Goal: Information Seeking & Learning: Compare options

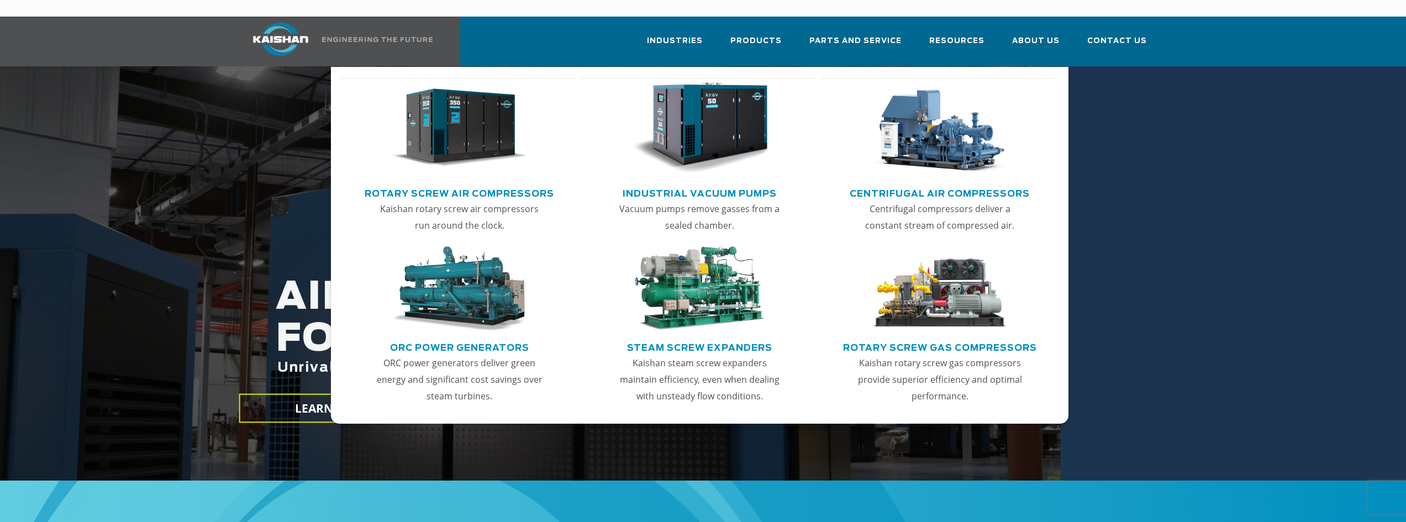
click at [510, 184] on link "Rotary Screw Air Compressors" at bounding box center [460, 192] width 190 height 17
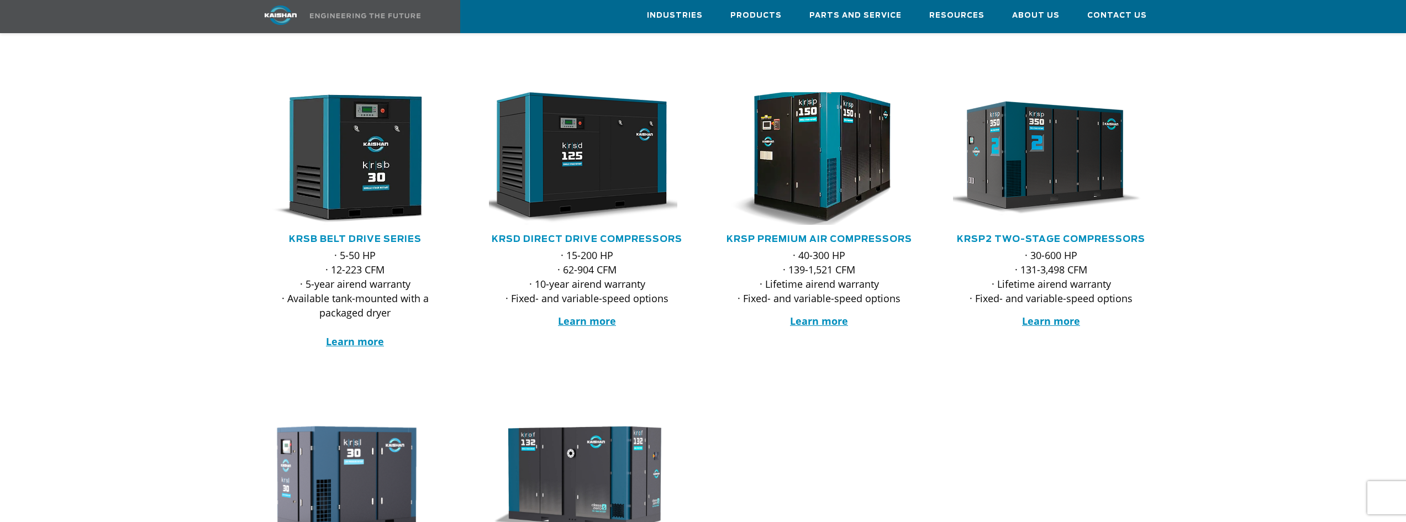
scroll to position [166, 0]
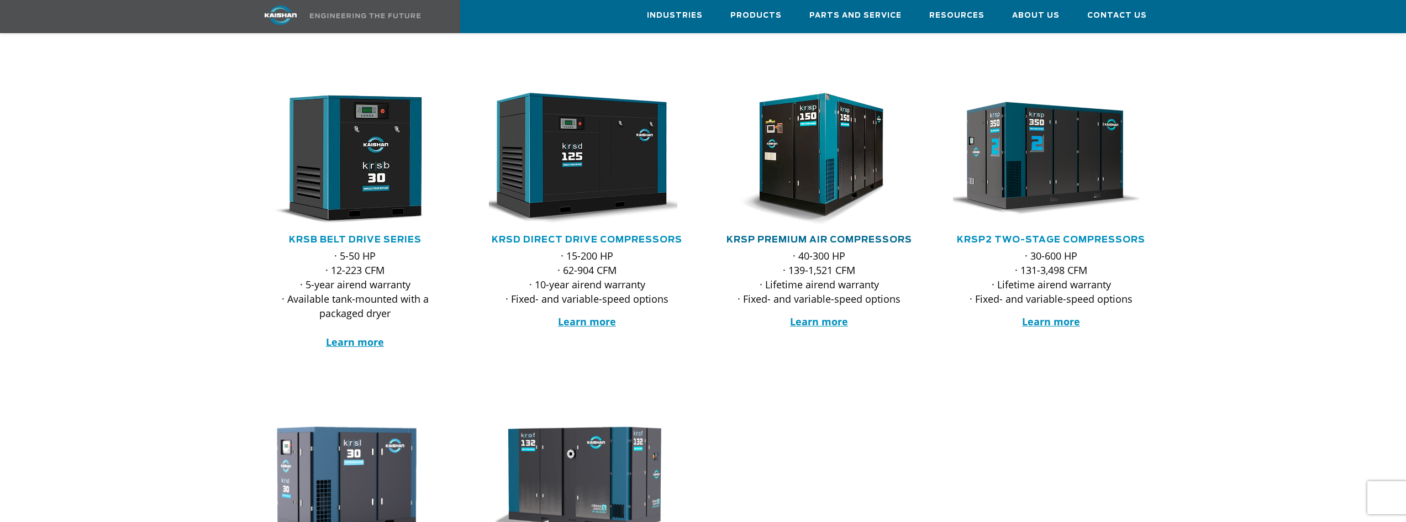
click at [847, 235] on link "KRSP Premium Air Compressors" at bounding box center [820, 239] width 186 height 9
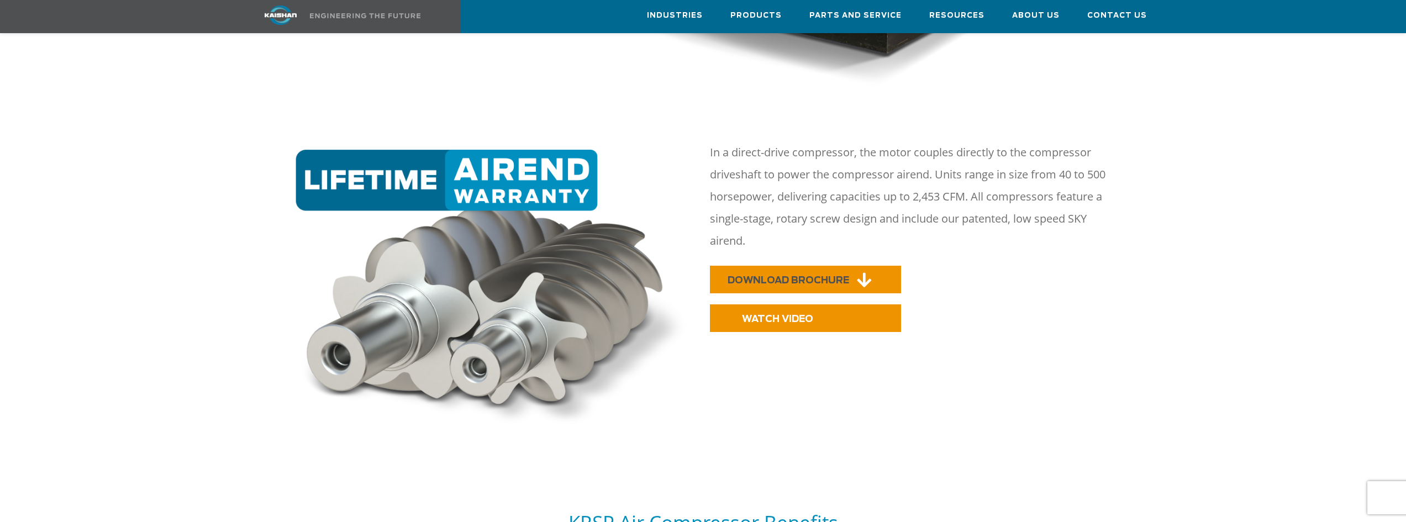
scroll to position [608, 0]
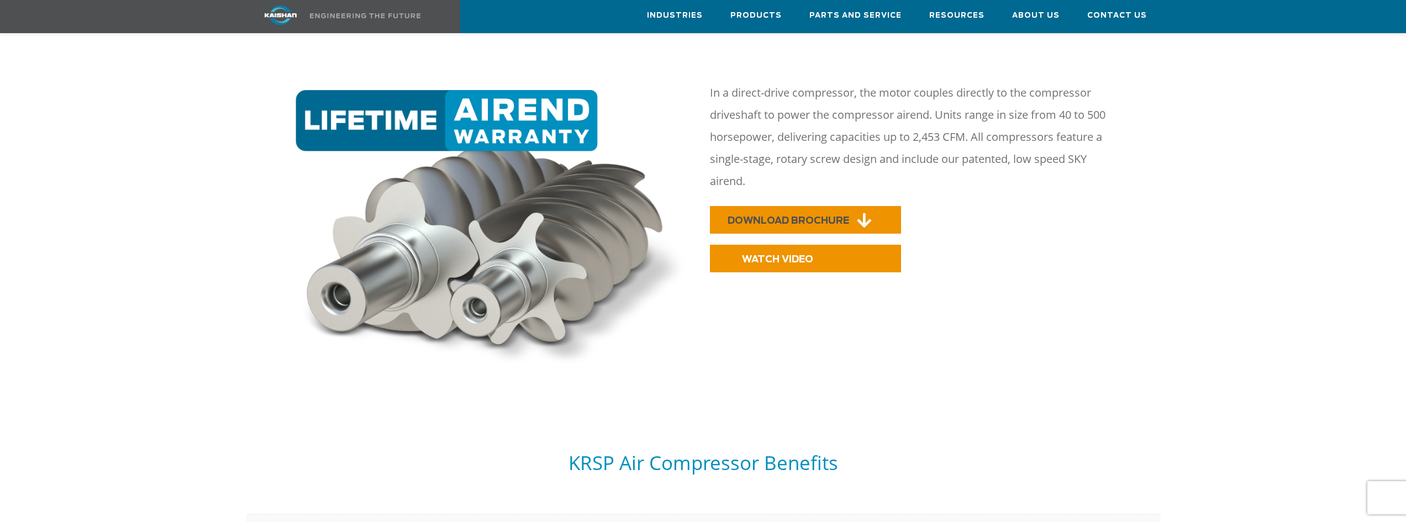
click at [847, 216] on span "DOWNLOAD BROCHURE" at bounding box center [789, 220] width 122 height 9
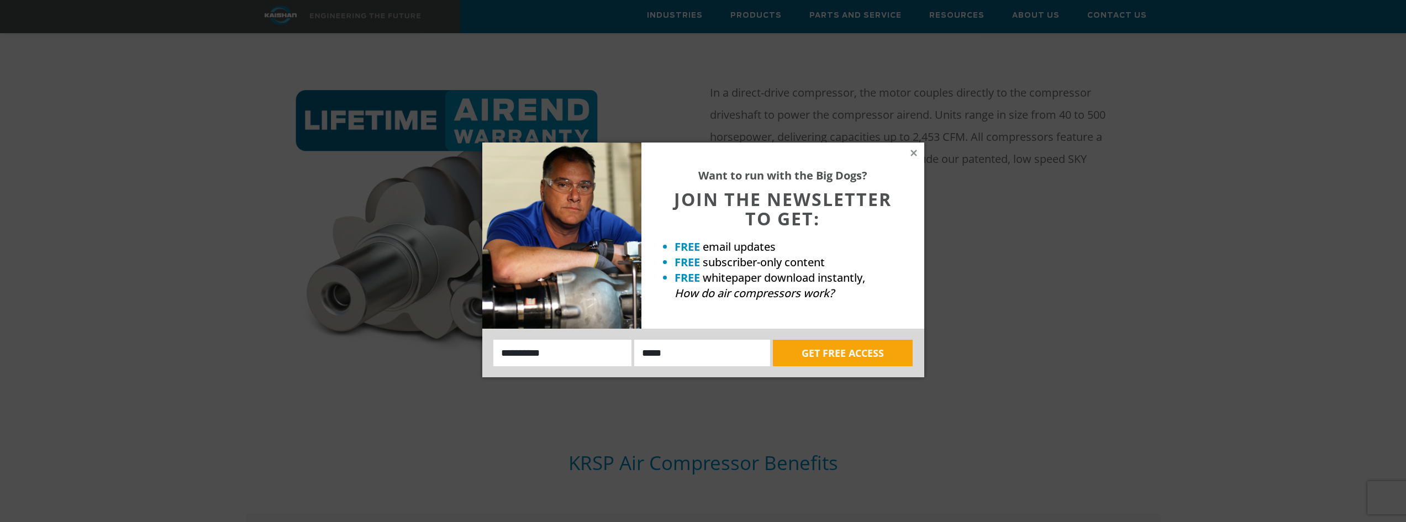
click at [907, 152] on div "Want to run with the Big Dogs? JOIN THE NEWSLETTER TO GET: FREE email updates F…" at bounding box center [783, 236] width 283 height 186
click at [915, 146] on div "Want to run with the Big Dogs? JOIN THE NEWSLETTER TO GET: FREE email updates F…" at bounding box center [783, 236] width 283 height 186
click at [914, 155] on icon at bounding box center [914, 153] width 10 height 10
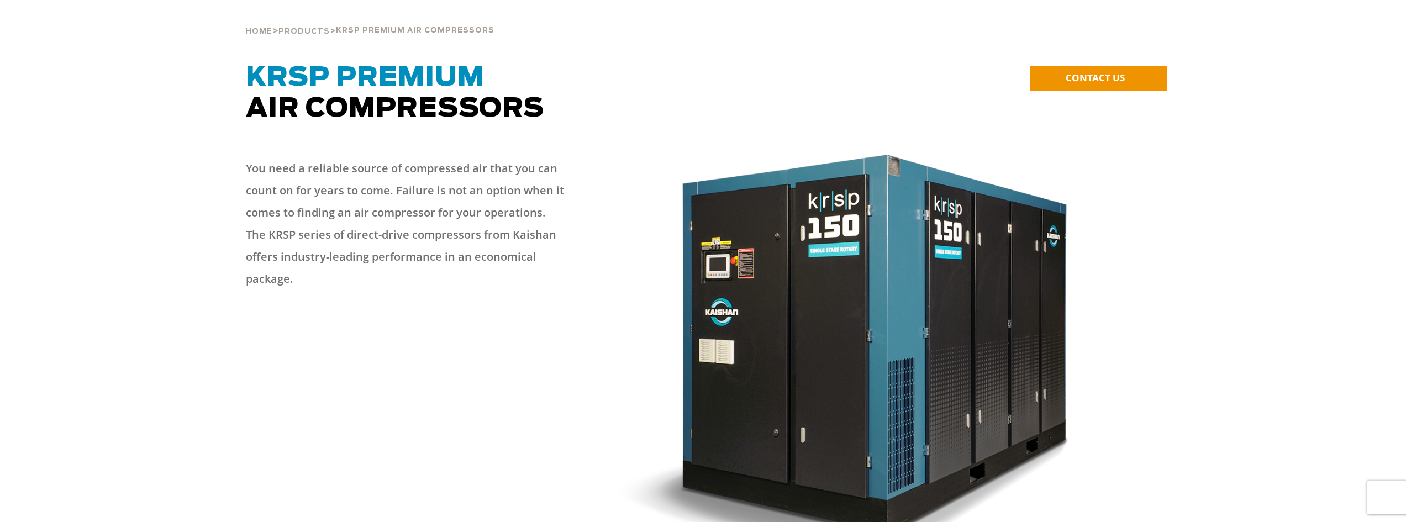
scroll to position [0, 0]
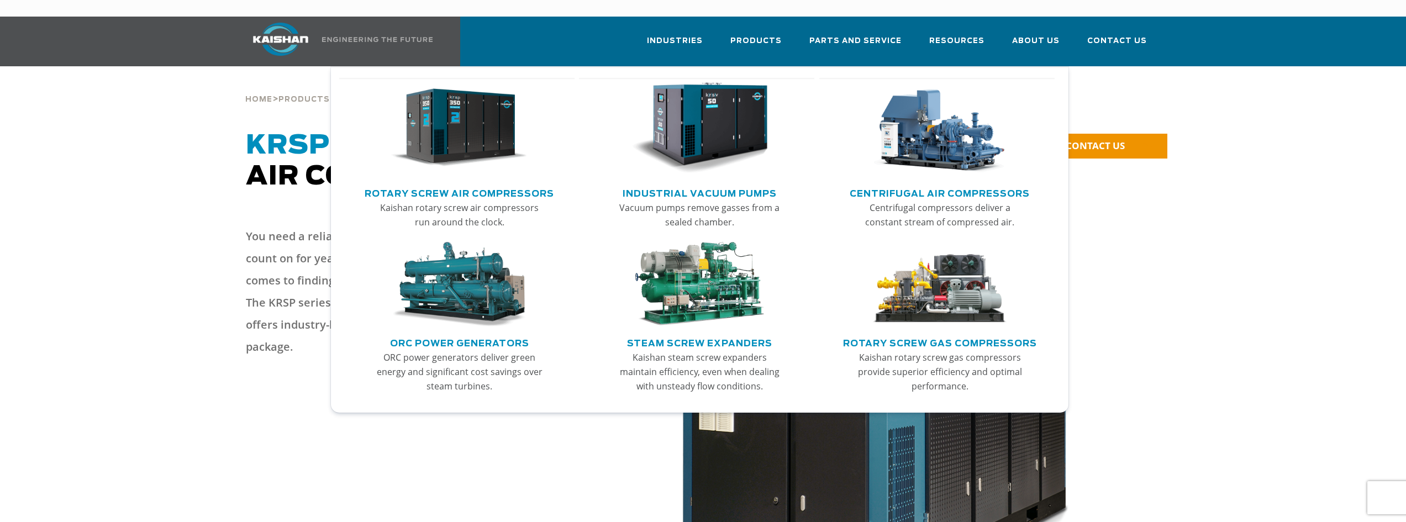
click at [510, 184] on link "Rotary Screw Air Compressors" at bounding box center [460, 192] width 190 height 17
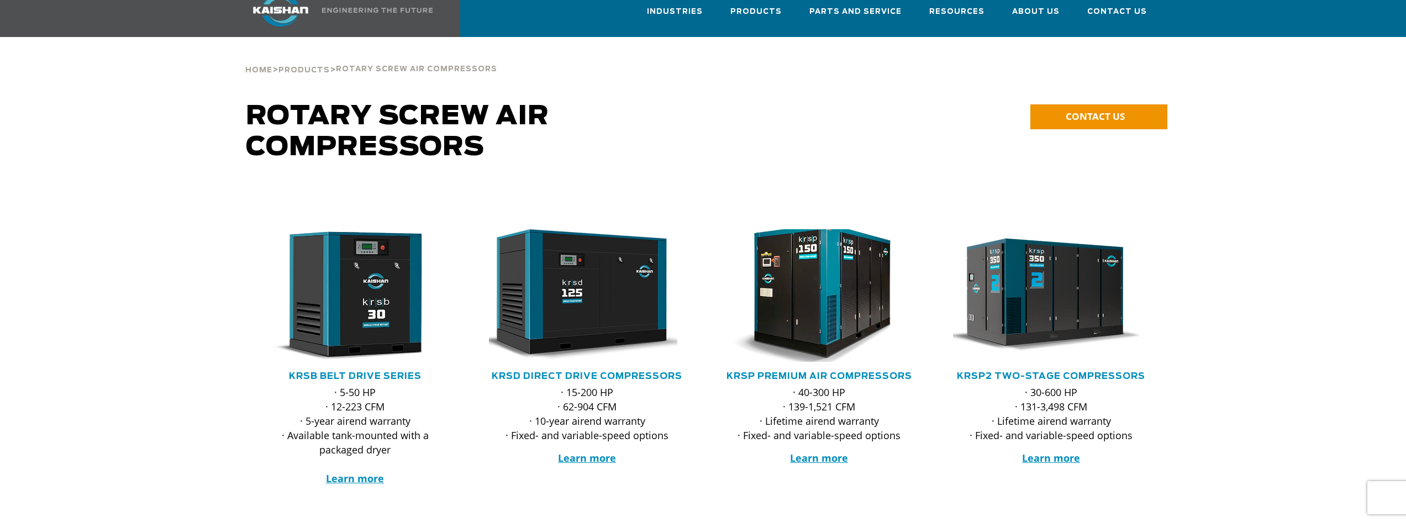
scroll to position [166, 0]
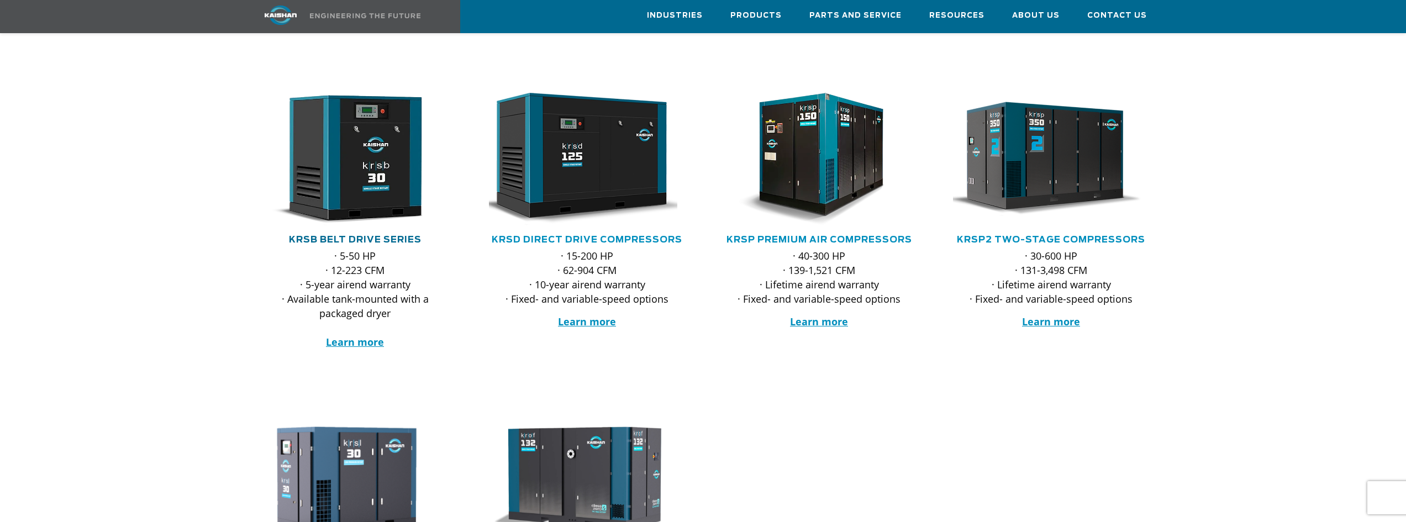
click at [387, 235] on link "KRSB Belt Drive Series" at bounding box center [355, 239] width 133 height 9
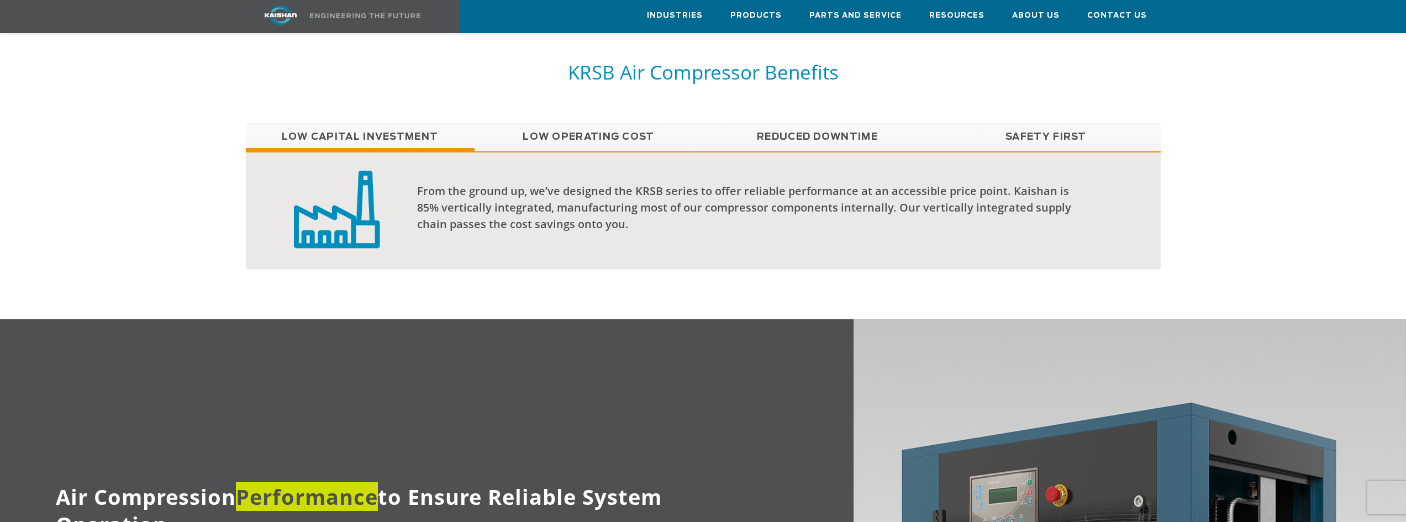
scroll to position [995, 0]
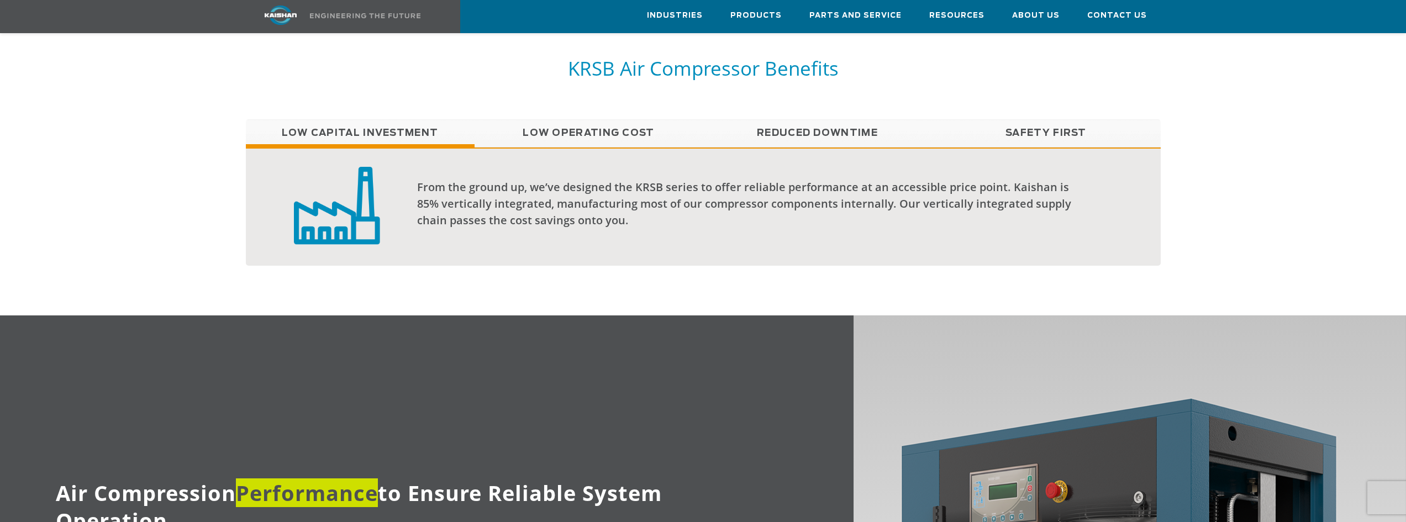
click at [622, 119] on link "Low Operating Cost" at bounding box center [589, 133] width 229 height 28
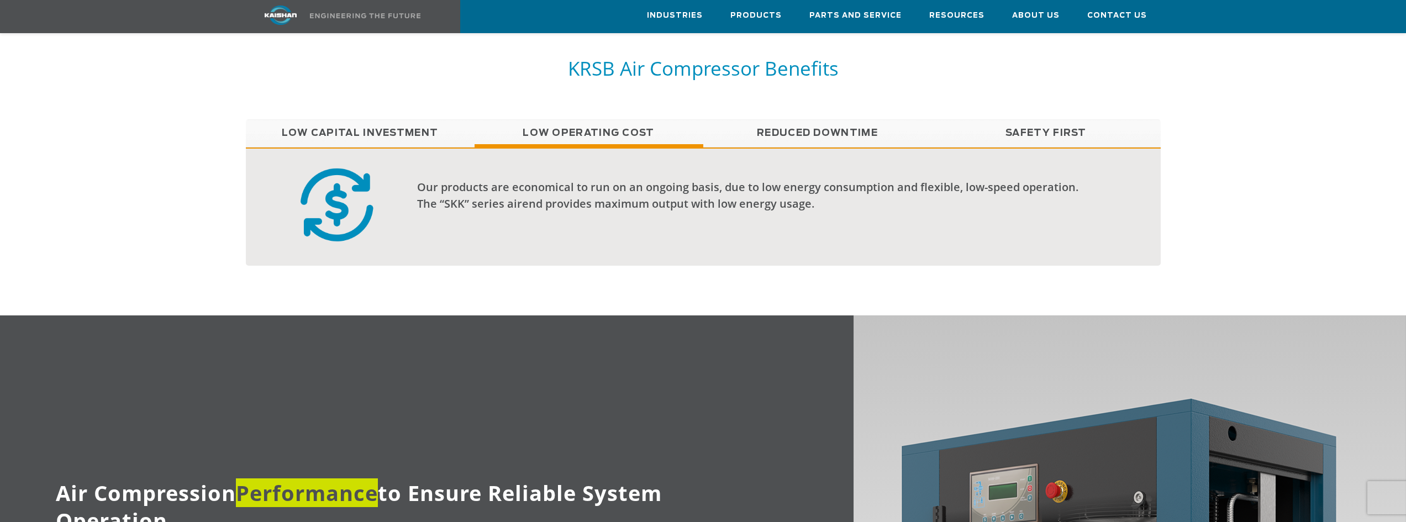
click at [814, 119] on link "Reduced Downtime" at bounding box center [817, 133] width 229 height 28
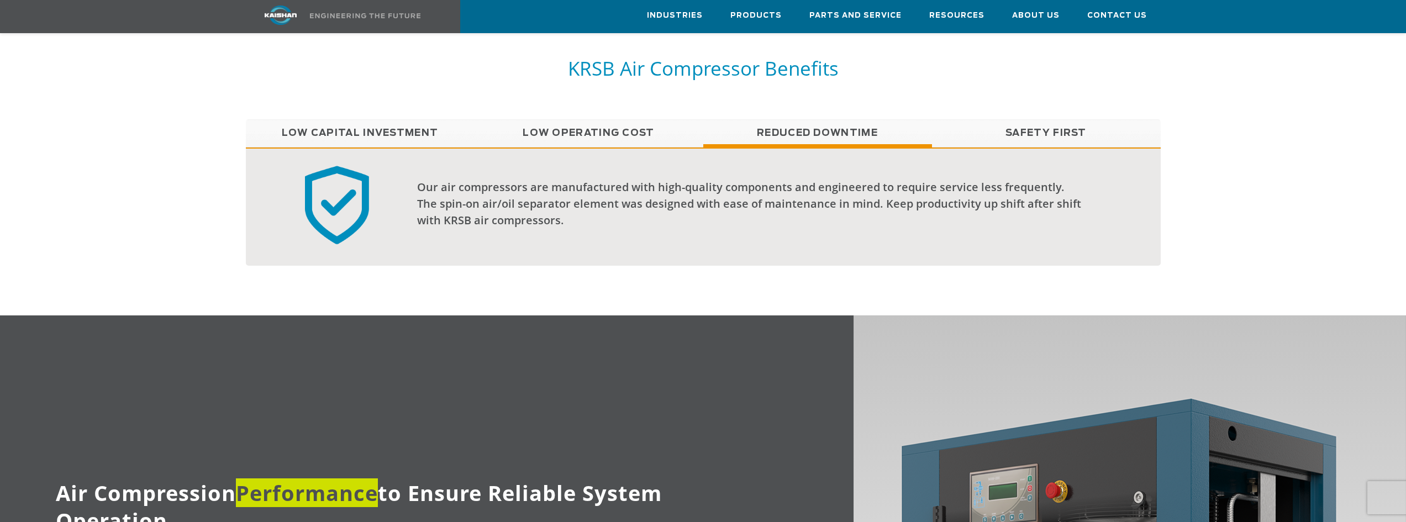
click at [1017, 119] on link "Safety First" at bounding box center [1046, 133] width 229 height 28
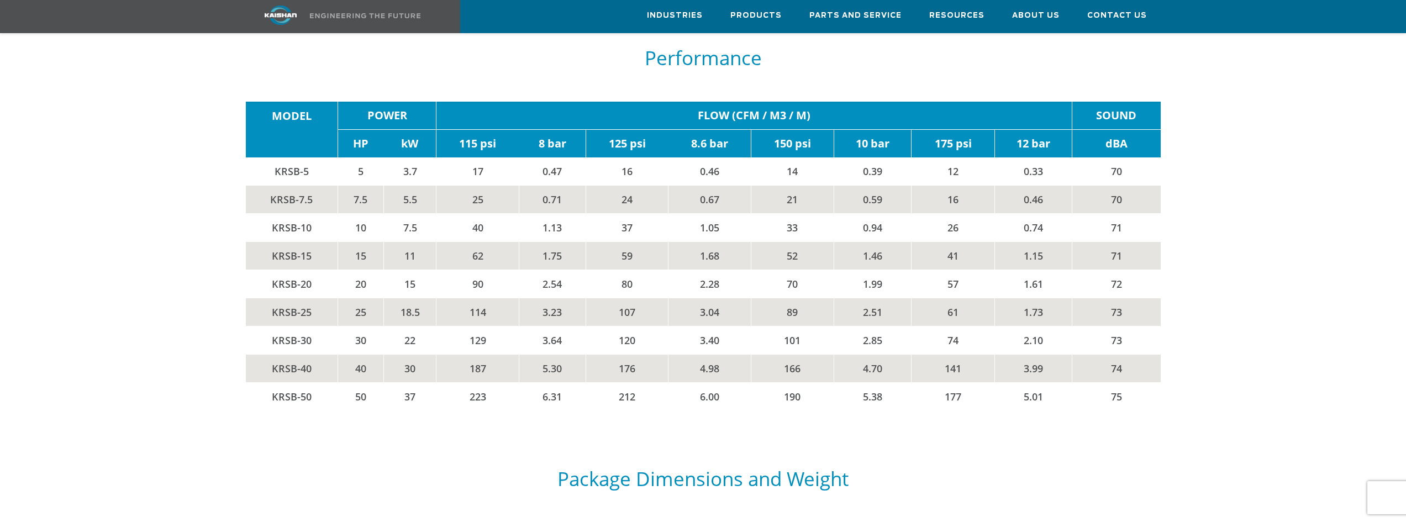
scroll to position [1934, 0]
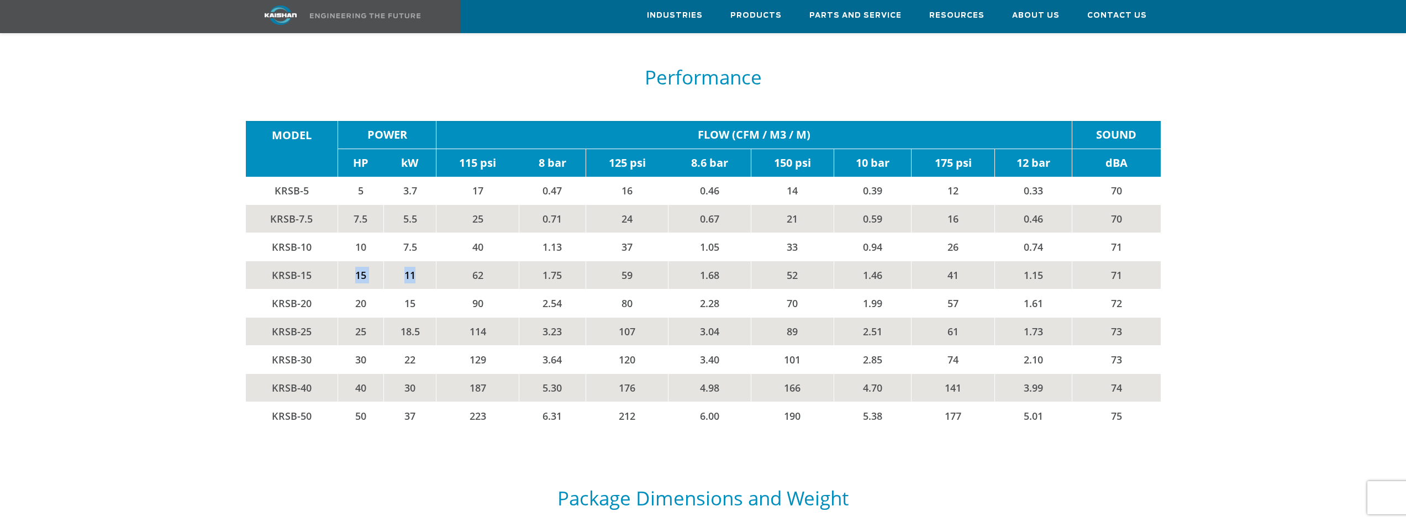
drag, startPoint x: 424, startPoint y: 260, endPoint x: 356, endPoint y: 265, distance: 68.2
click at [356, 265] on tr "KRSB-15 15 11 62 1.75 59 1.68 52 1.46 41 1.15 71" at bounding box center [703, 275] width 915 height 28
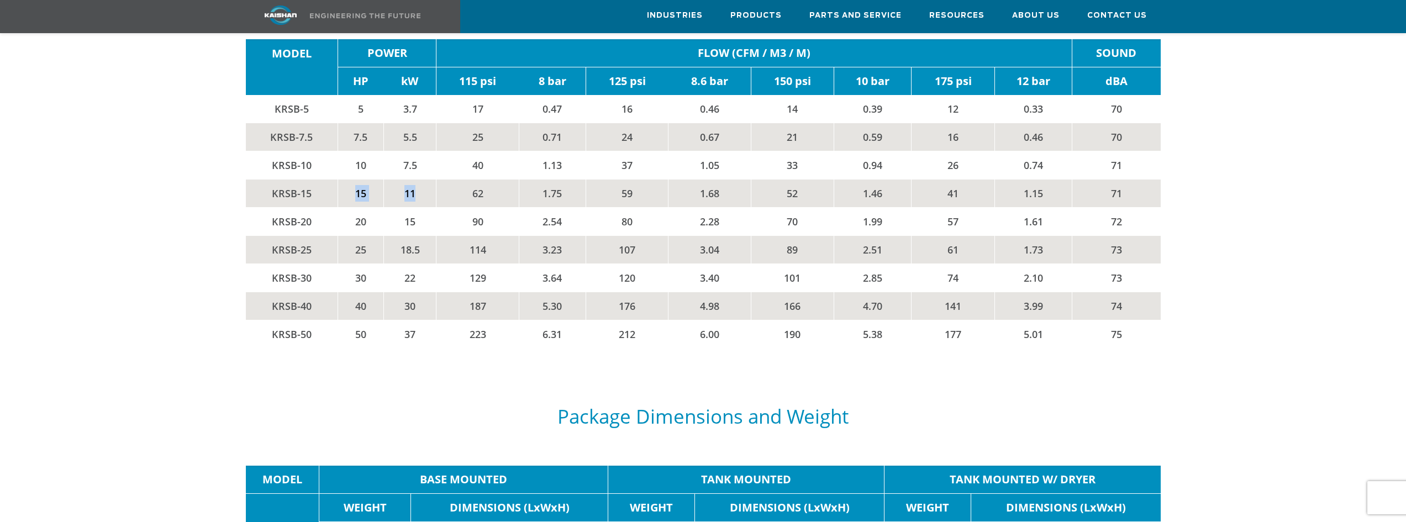
scroll to position [1989, 0]
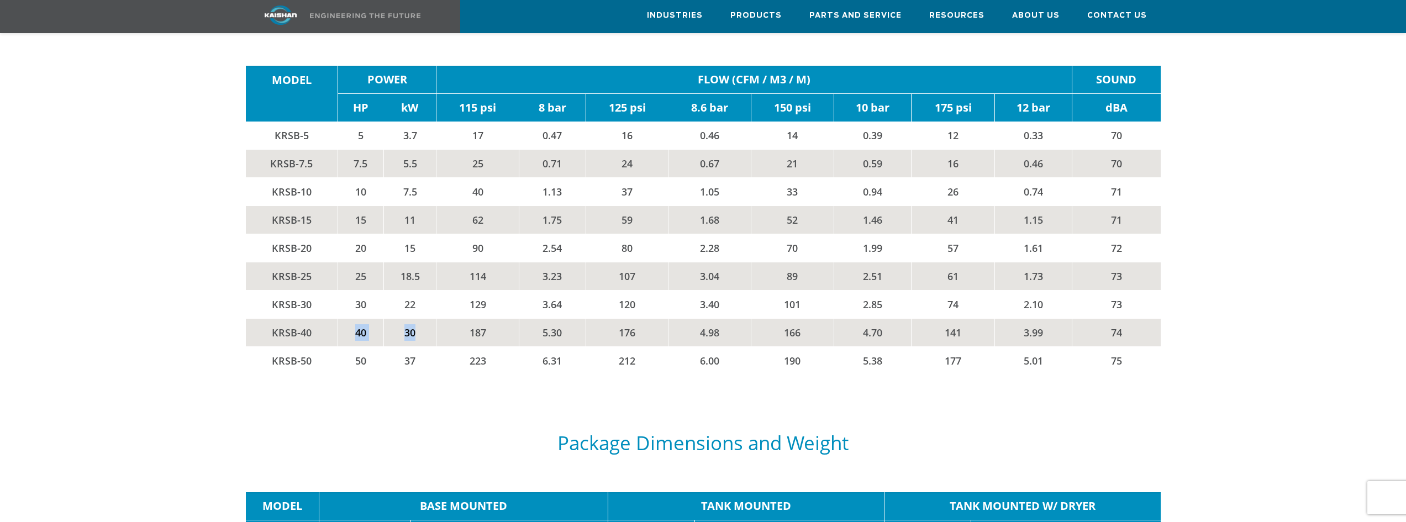
drag, startPoint x: 360, startPoint y: 319, endPoint x: 421, endPoint y: 329, distance: 62.1
click at [421, 329] on tr "KRSB-40 40 30 187 5.30 176 4.98 166 4.70 141 3.99 74" at bounding box center [703, 333] width 915 height 28
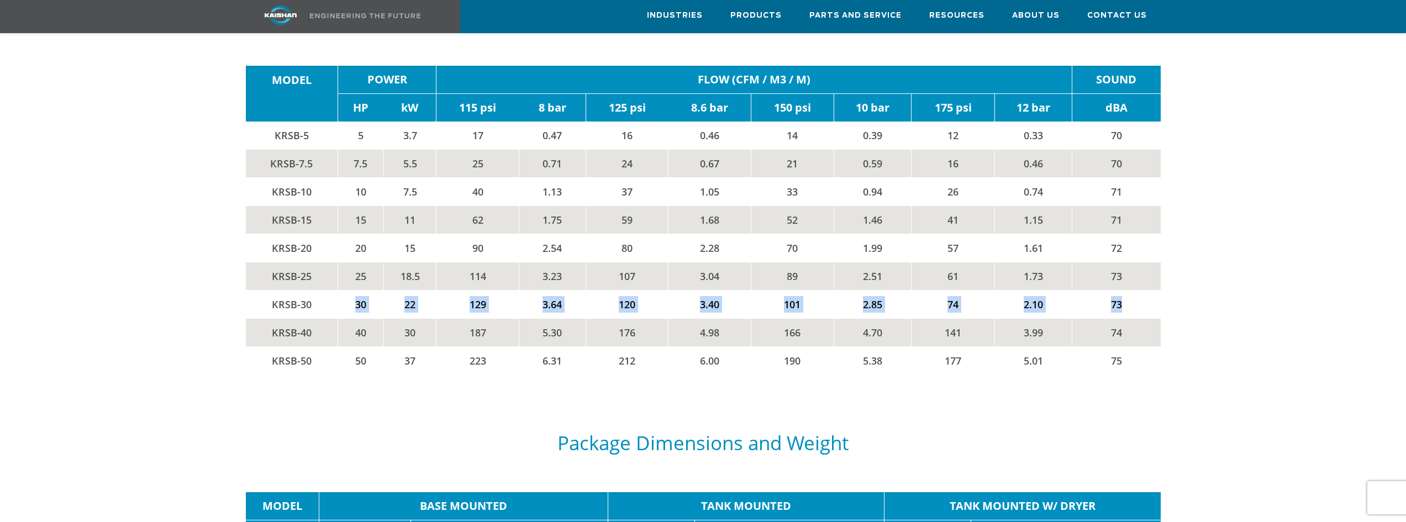
drag, startPoint x: 349, startPoint y: 288, endPoint x: 1127, endPoint y: 294, distance: 777.5
click at [1127, 294] on tr "KRSB-30 30 22 129 3.64 120 3.40 101 2.85 74 2.10 73" at bounding box center [703, 305] width 915 height 28
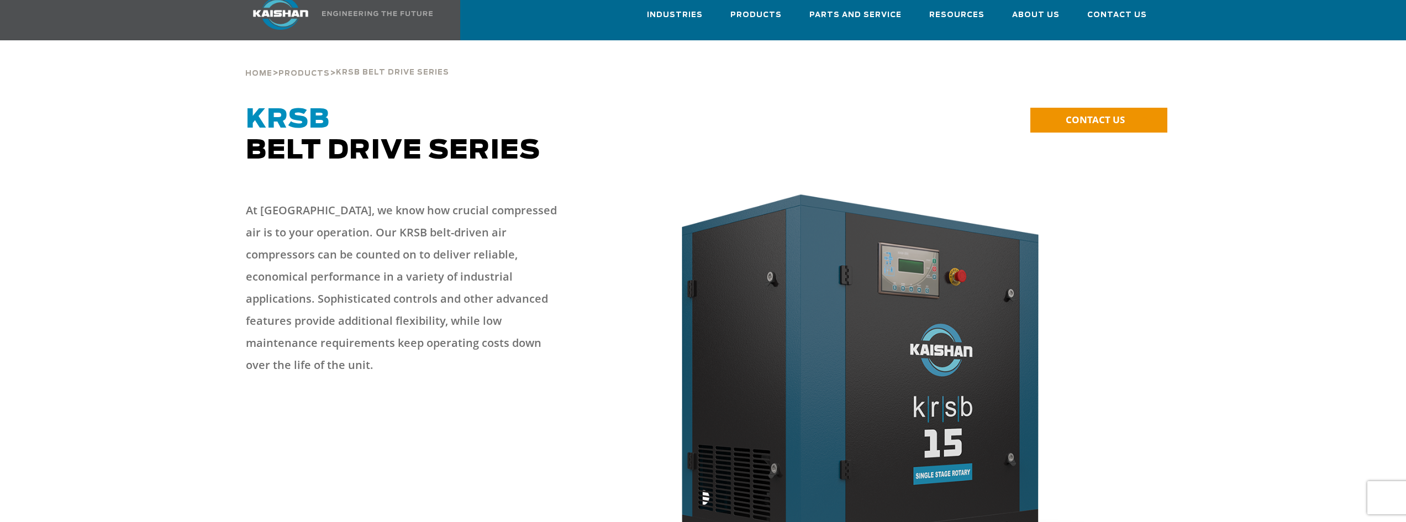
scroll to position [0, 0]
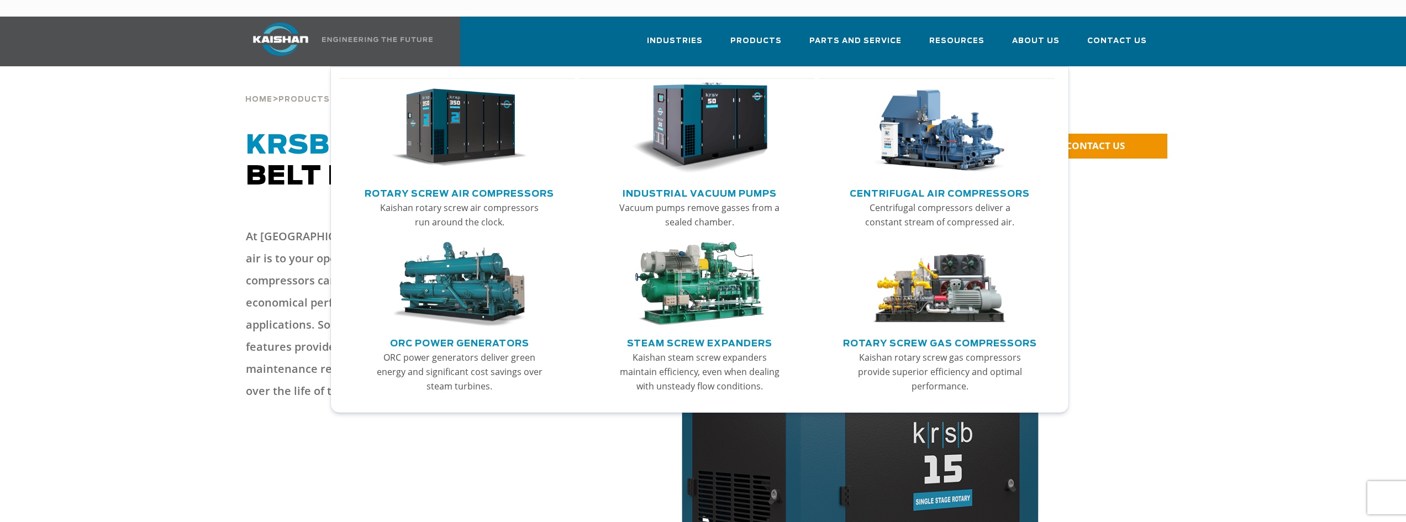
click at [498, 184] on link "Rotary Screw Air Compressors" at bounding box center [460, 192] width 190 height 17
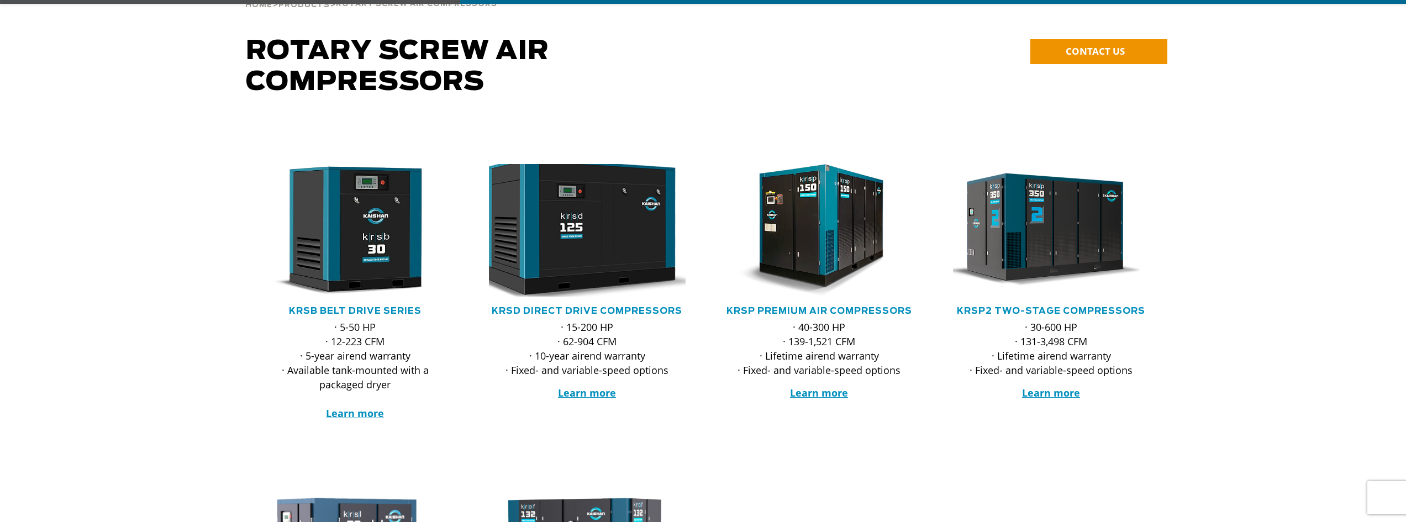
scroll to position [111, 0]
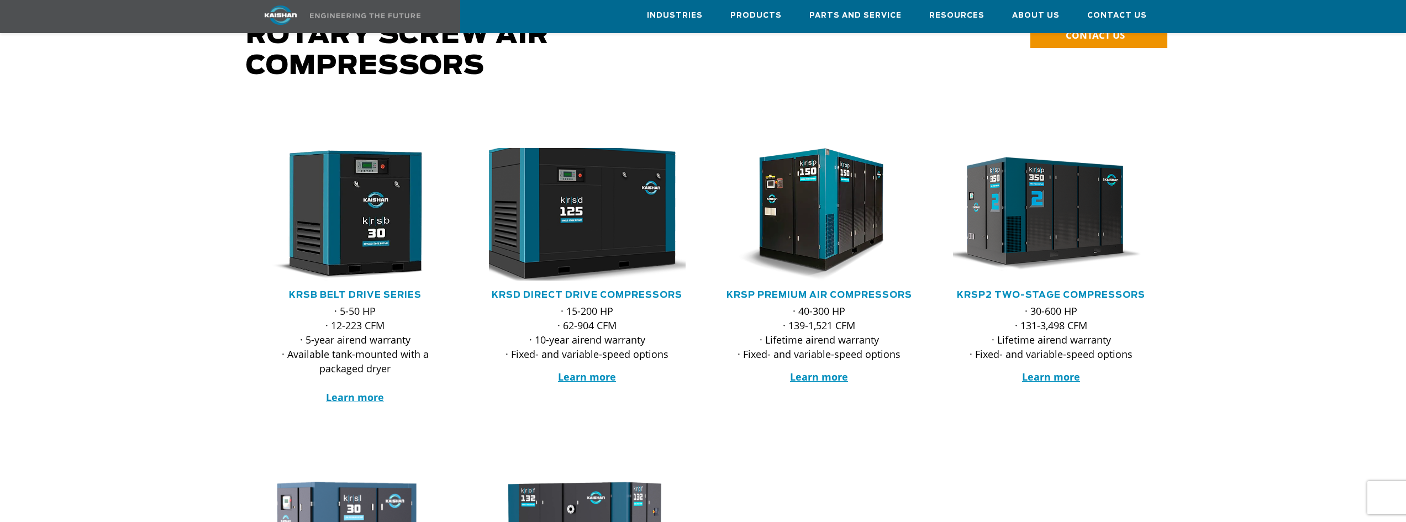
click at [603, 224] on img at bounding box center [579, 214] width 217 height 146
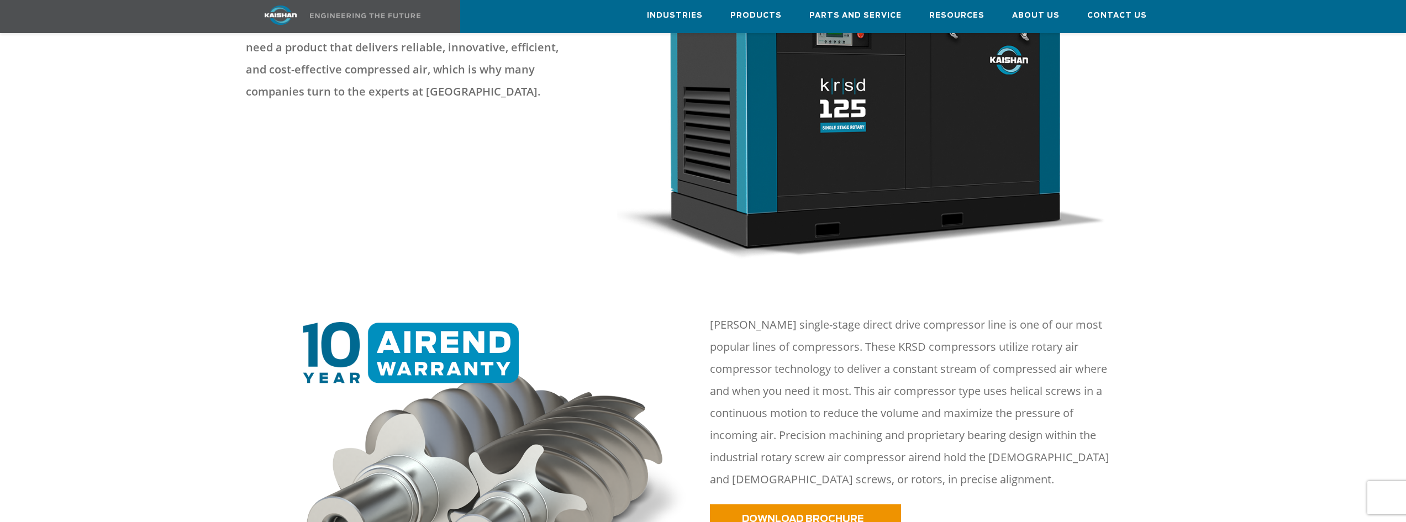
scroll to position [276, 0]
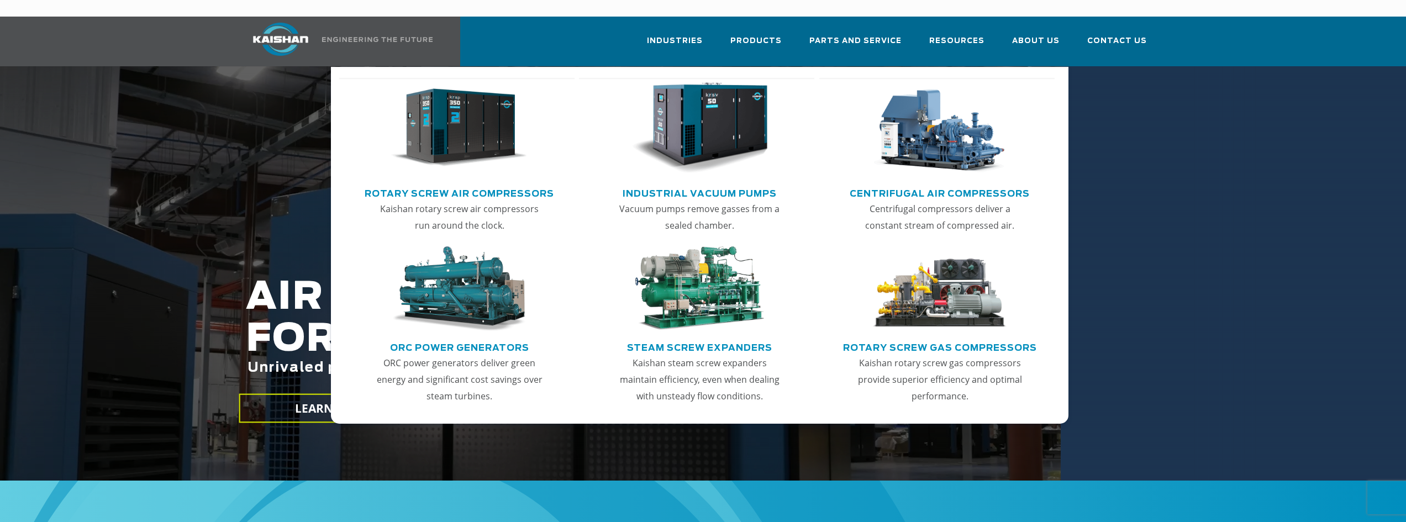
click at [453, 184] on link "Rotary Screw Air Compressors" at bounding box center [460, 192] width 190 height 17
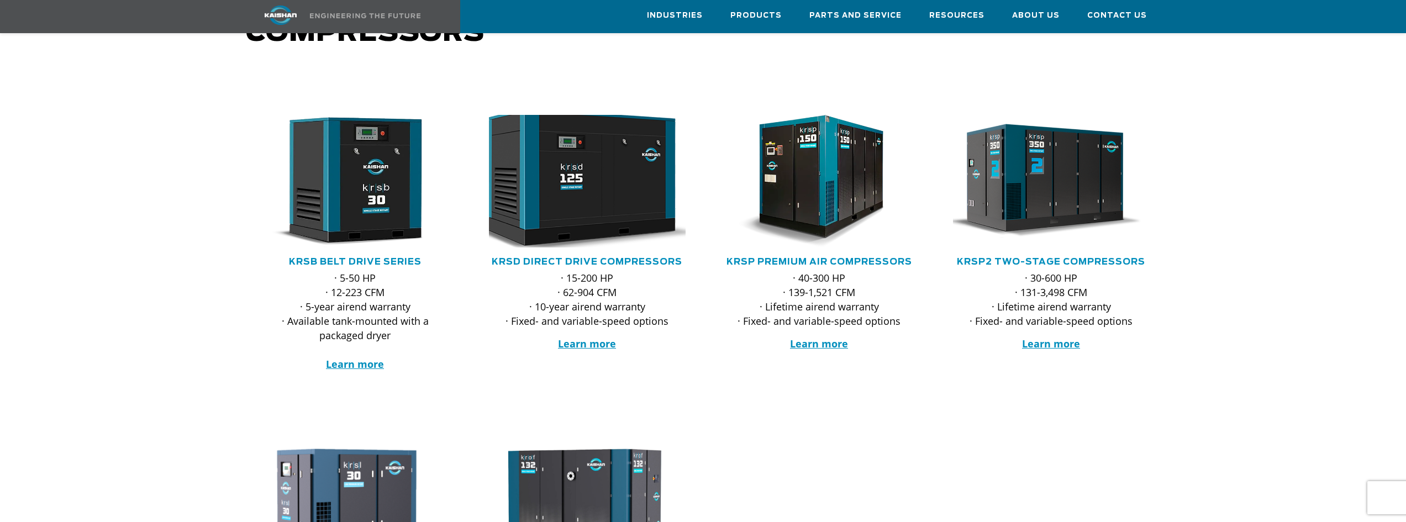
scroll to position [166, 0]
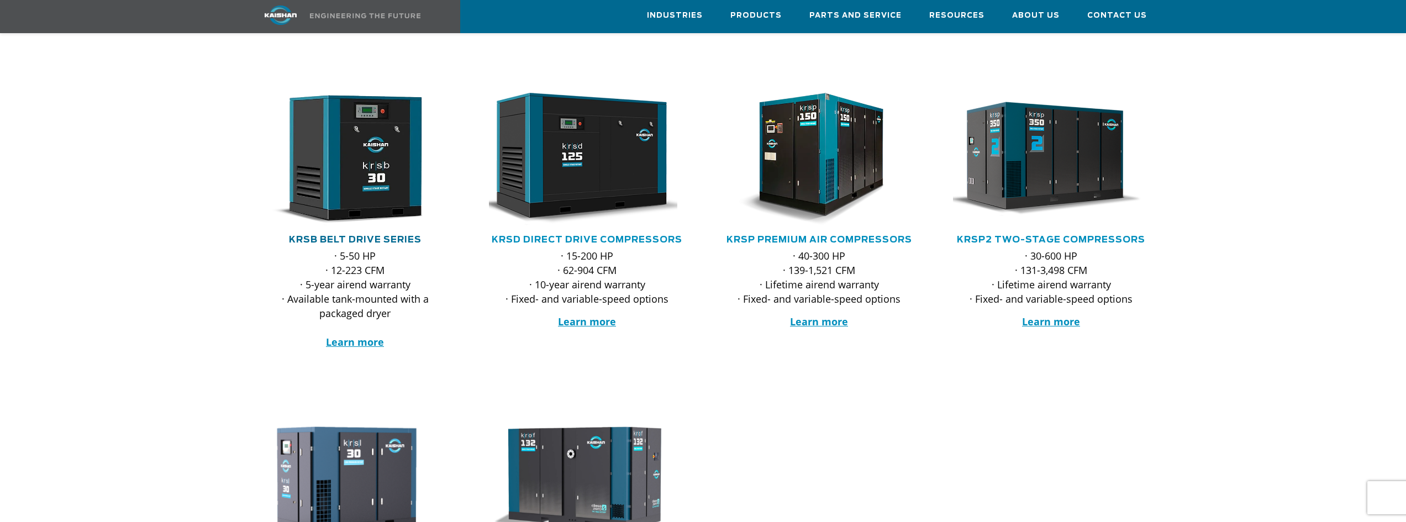
click at [392, 235] on link "KRSB Belt Drive Series" at bounding box center [355, 239] width 133 height 9
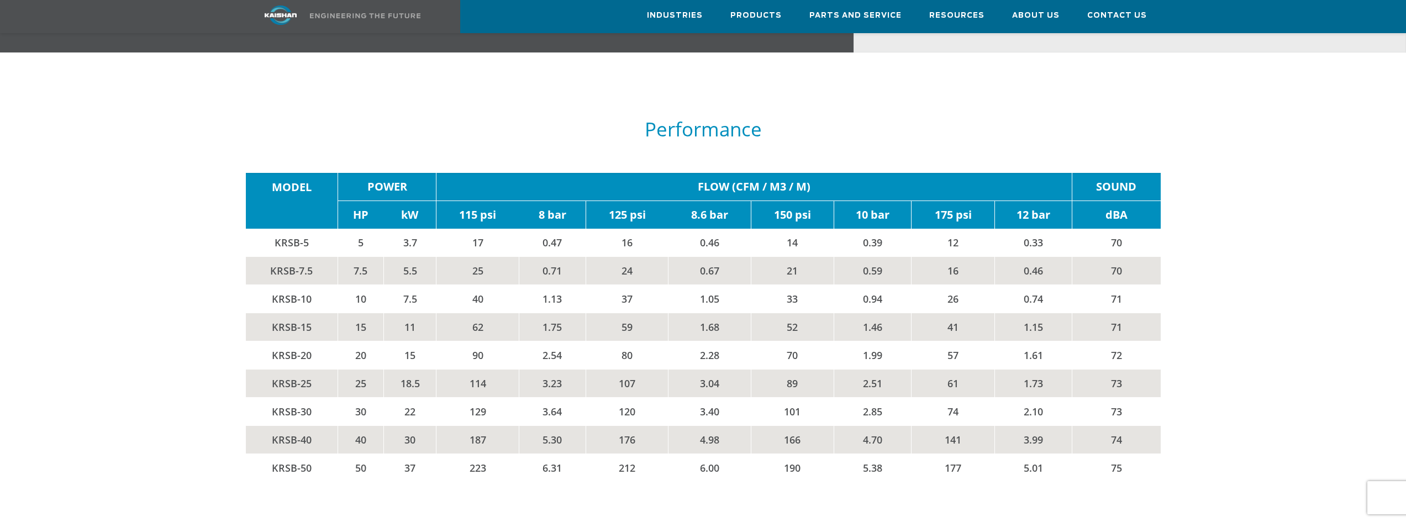
scroll to position [1934, 0]
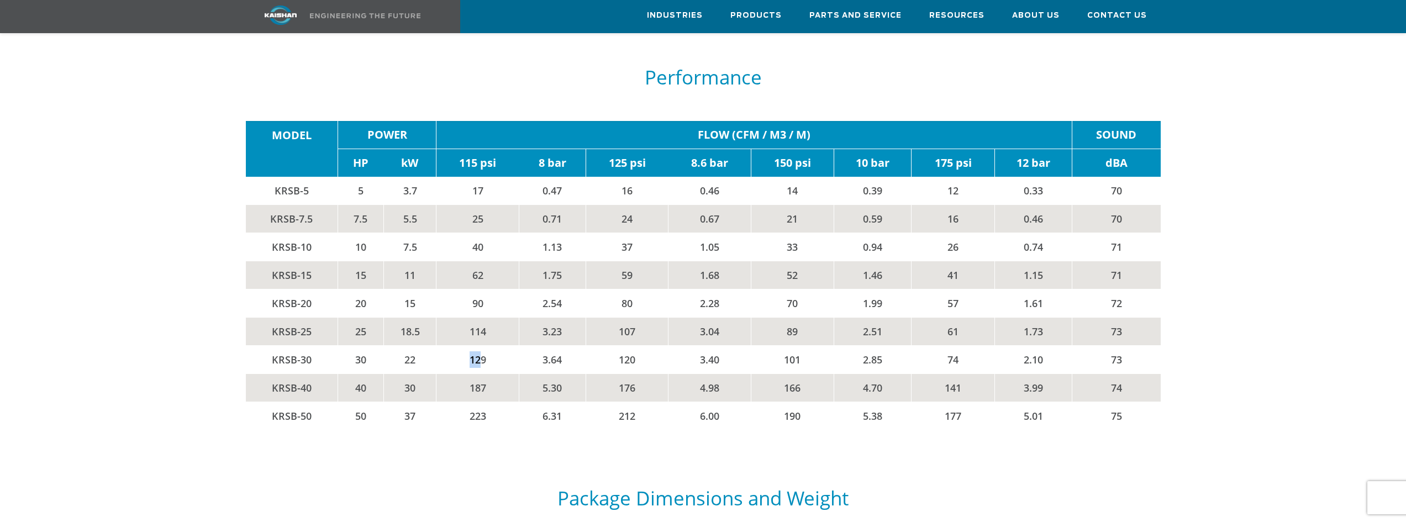
drag, startPoint x: 479, startPoint y: 343, endPoint x: 463, endPoint y: 344, distance: 16.0
click at [463, 346] on td "129" at bounding box center [478, 360] width 83 height 28
drag, startPoint x: 612, startPoint y: 346, endPoint x: 638, endPoint y: 342, distance: 26.8
click at [638, 346] on td "120" at bounding box center [627, 360] width 83 height 28
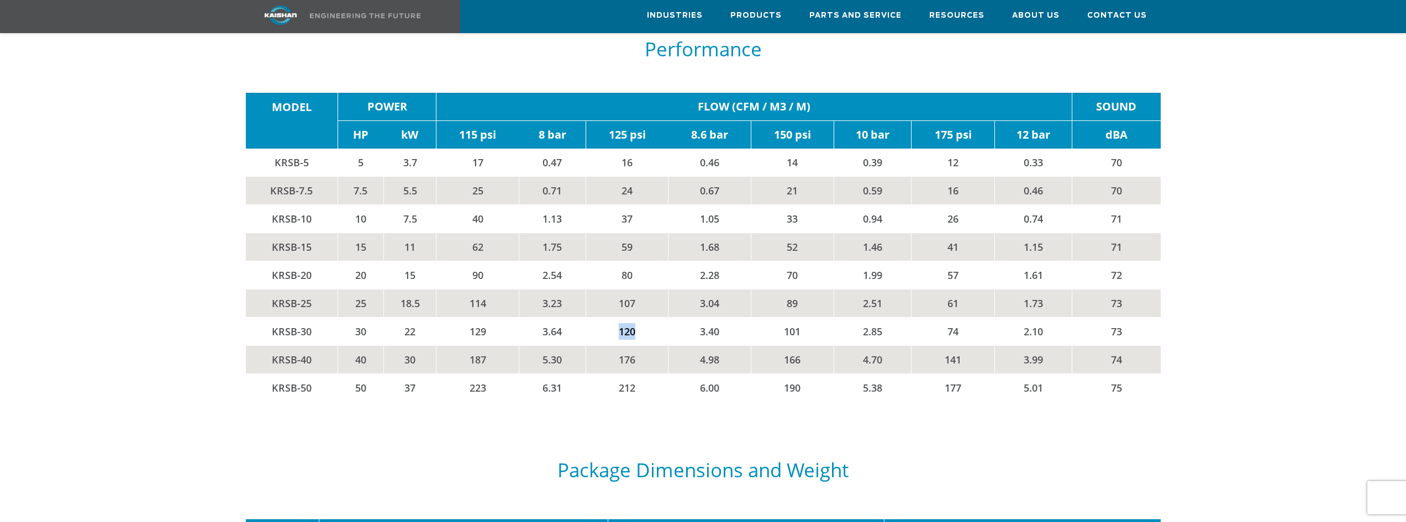
scroll to position [1989, 0]
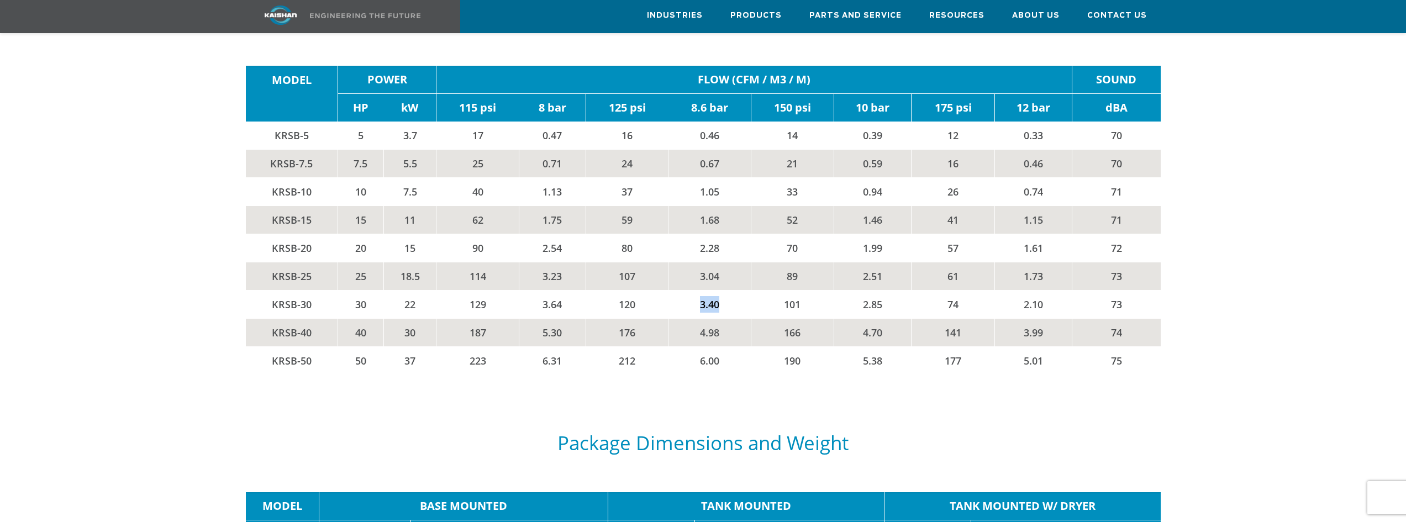
drag, startPoint x: 723, startPoint y: 292, endPoint x: 695, endPoint y: 296, distance: 29.1
click at [695, 296] on td "3.40" at bounding box center [710, 305] width 83 height 28
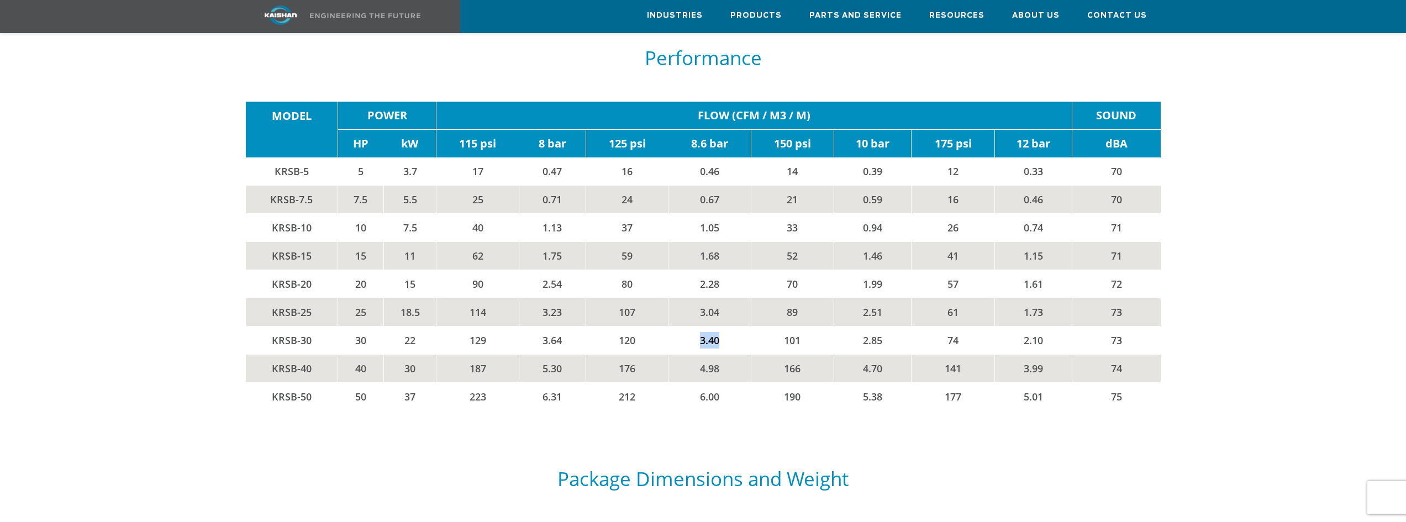
scroll to position [1934, 0]
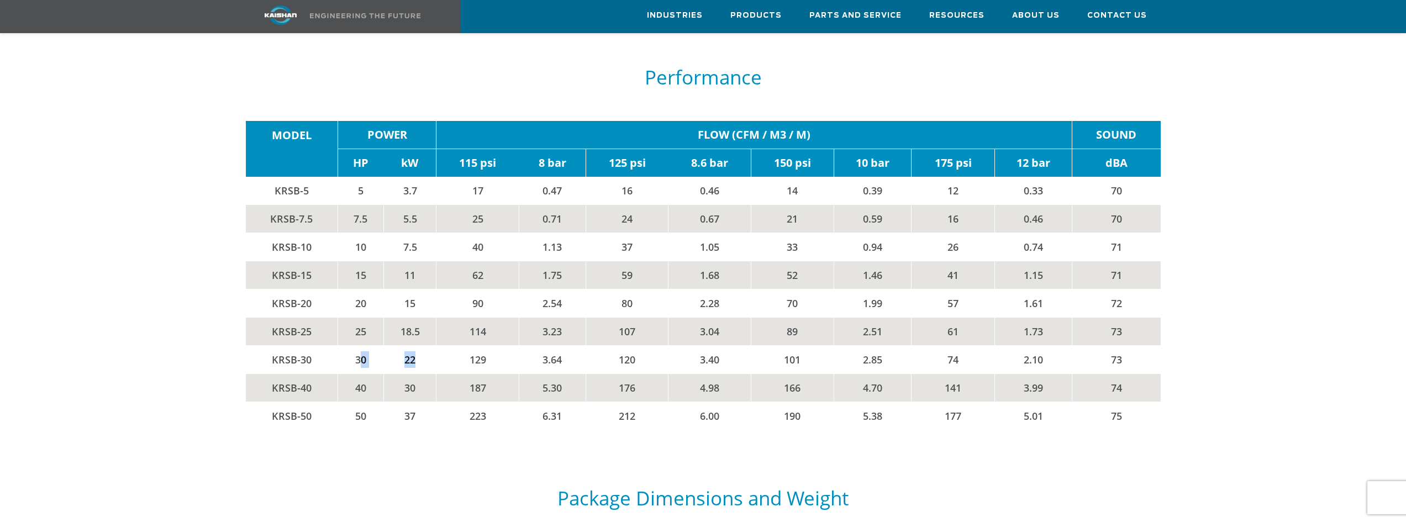
drag, startPoint x: 417, startPoint y: 347, endPoint x: 362, endPoint y: 344, distance: 54.8
click at [359, 347] on tr "KRSB-30 30 22 129 3.64 120 3.40 101 2.85 74 2.10 73" at bounding box center [703, 360] width 915 height 28
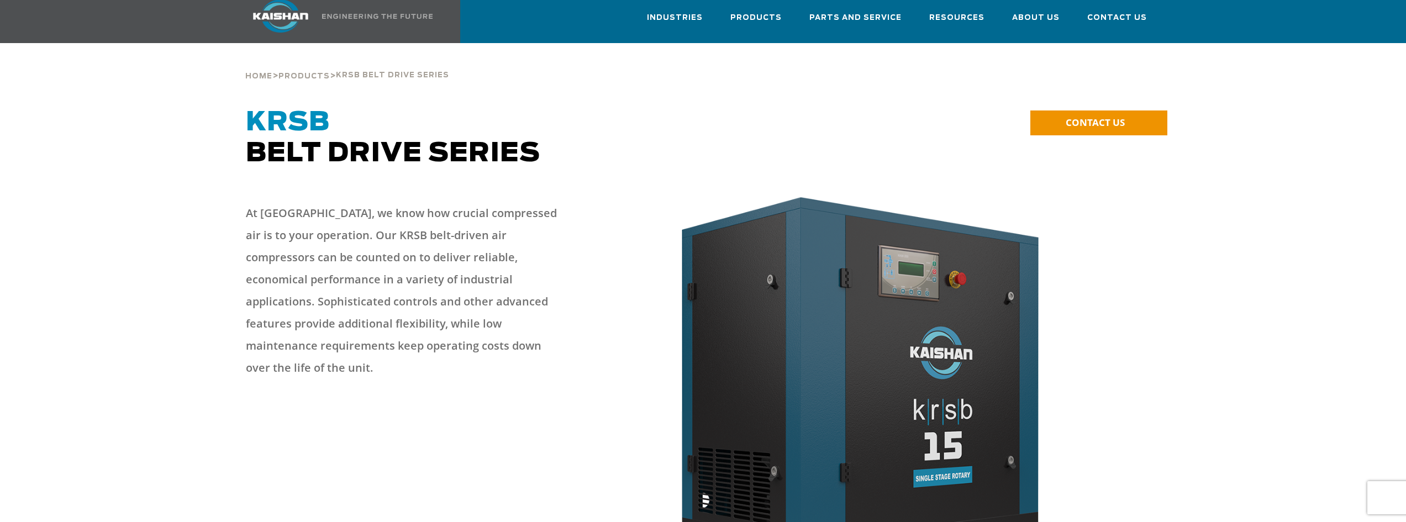
scroll to position [0, 0]
